Goal: Task Accomplishment & Management: Complete application form

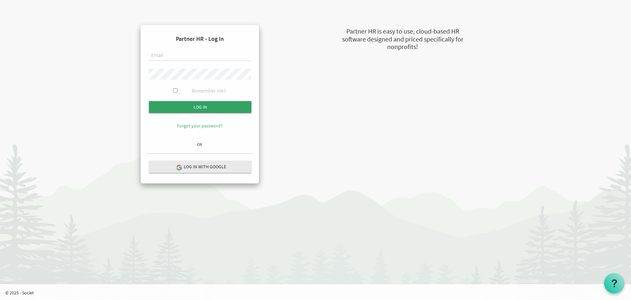
type input "kimona@newcircles.ca"
click at [195, 105] on input "submit" at bounding box center [200, 107] width 103 height 12
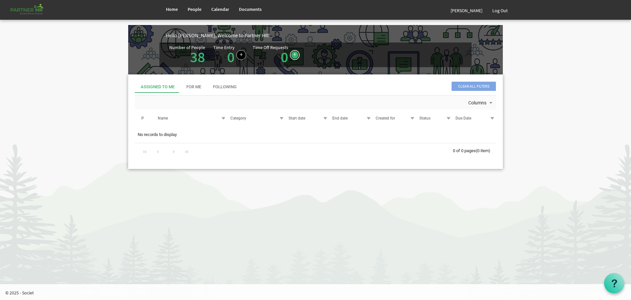
click at [290, 52] on link at bounding box center [295, 55] width 10 height 10
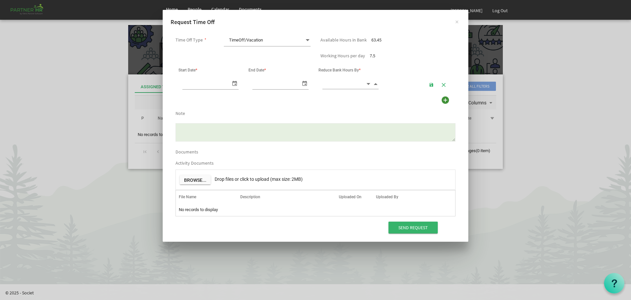
scroll to position [0, 7]
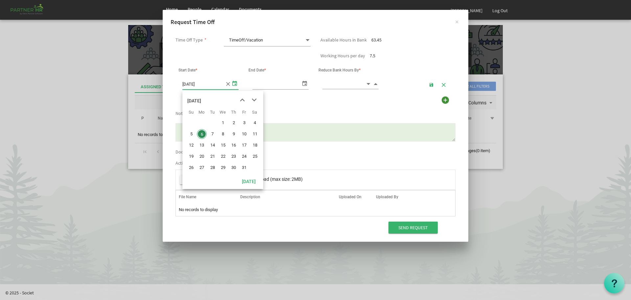
click at [231, 83] on span "select" at bounding box center [235, 83] width 8 height 10
click at [255, 98] on span "next month" at bounding box center [255, 100] width 12 height 12
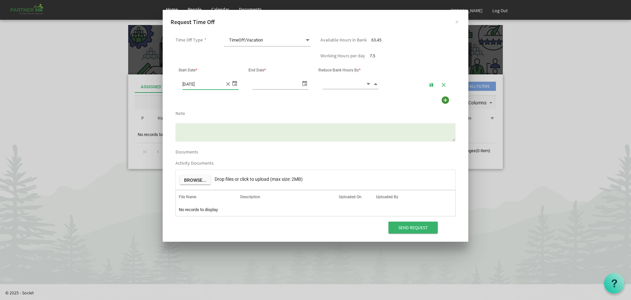
click at [234, 85] on span "select" at bounding box center [235, 83] width 8 height 10
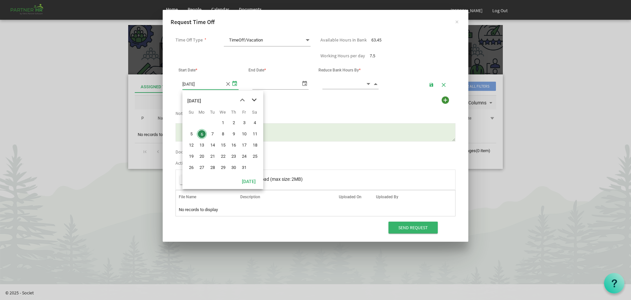
click at [255, 98] on span "next month" at bounding box center [255, 100] width 12 height 12
click at [223, 144] on span "17" at bounding box center [223, 145] width 10 height 10
type input "[DATE]"
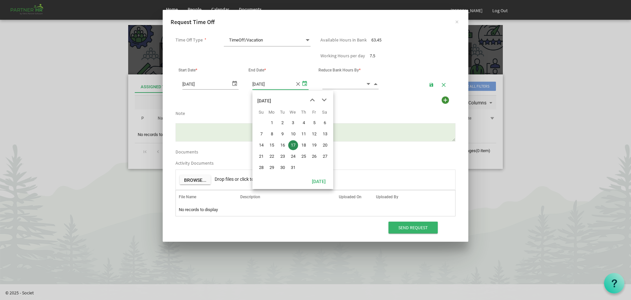
click at [306, 85] on span "select" at bounding box center [305, 83] width 8 height 10
click at [325, 100] on span "next month" at bounding box center [325, 100] width 12 height 12
click at [273, 145] on span "12" at bounding box center [272, 145] width 10 height 10
type input "[DATE]"
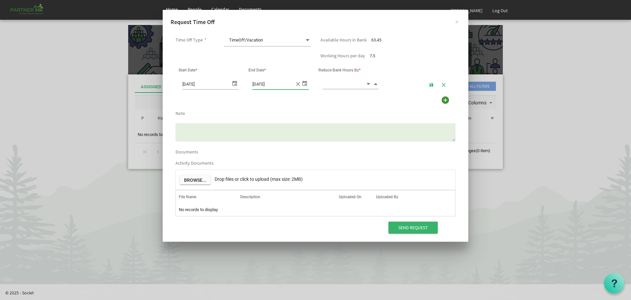
click at [350, 83] on input at bounding box center [344, 84] width 43 height 10
type input "75.00"
click at [359, 109] on div "Note" at bounding box center [316, 112] width 290 height 9
click at [403, 225] on input "Send Request" at bounding box center [413, 227] width 49 height 12
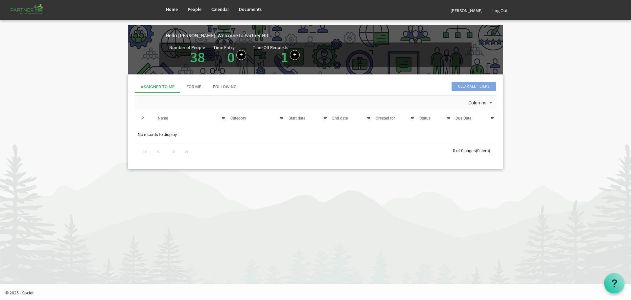
drag, startPoint x: 254, startPoint y: 273, endPoint x: 251, endPoint y: 261, distance: 11.7
click at [254, 272] on html "Home People Calendar" at bounding box center [315, 150] width 631 height 300
